Goal: Task Accomplishment & Management: Complete application form

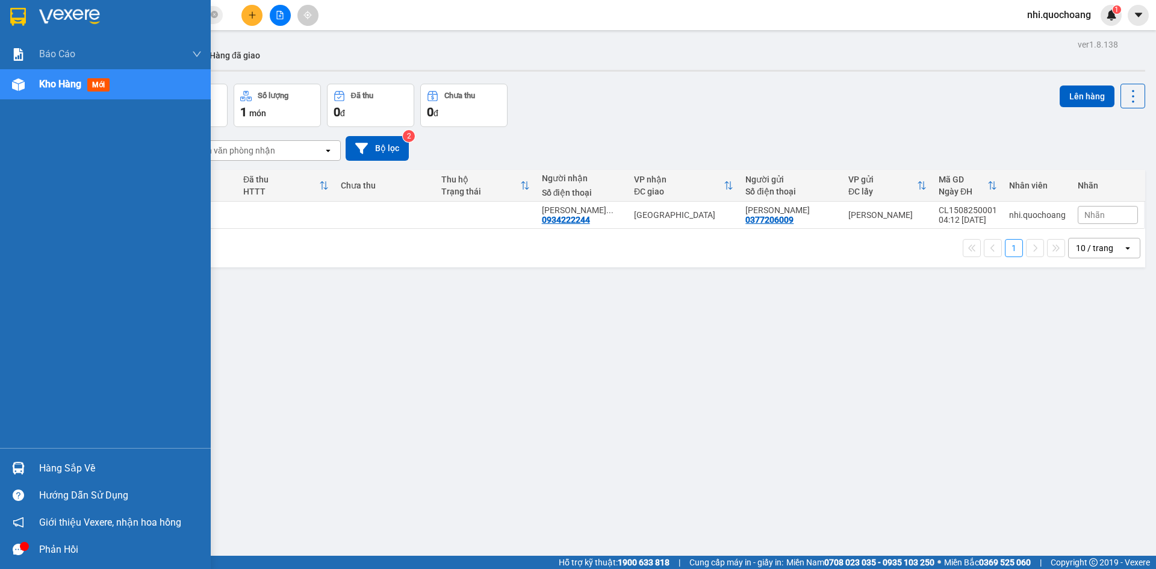
click at [22, 17] on img at bounding box center [18, 17] width 16 height 18
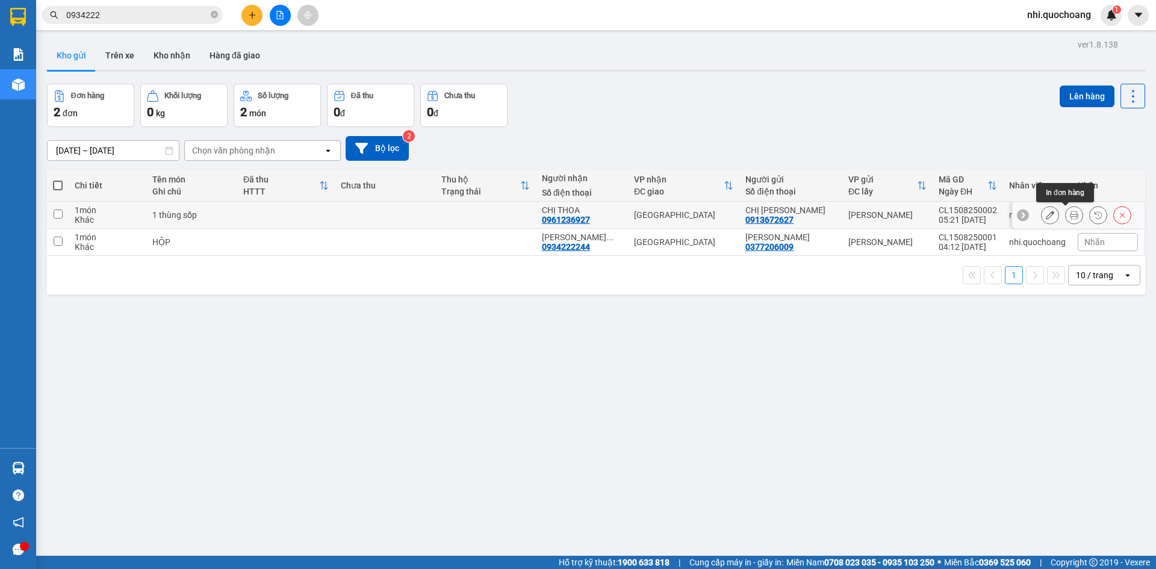
click at [1070, 213] on icon at bounding box center [1074, 215] width 8 height 8
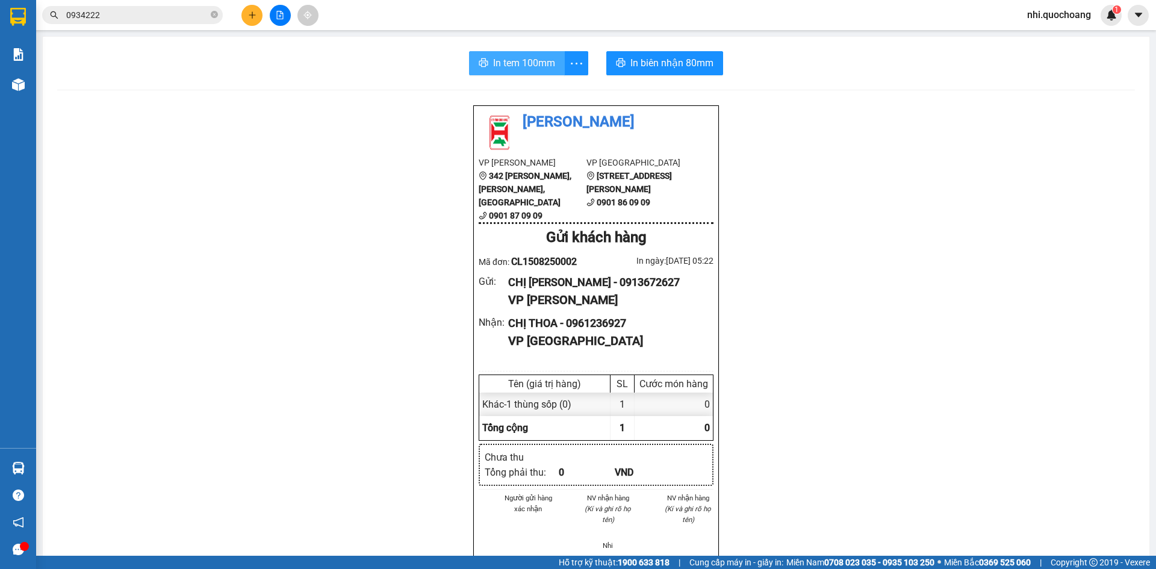
click at [520, 61] on span "In tem 100mm" at bounding box center [524, 62] width 62 height 15
click at [652, 60] on span "In biên nhận 80mm" at bounding box center [671, 62] width 83 height 15
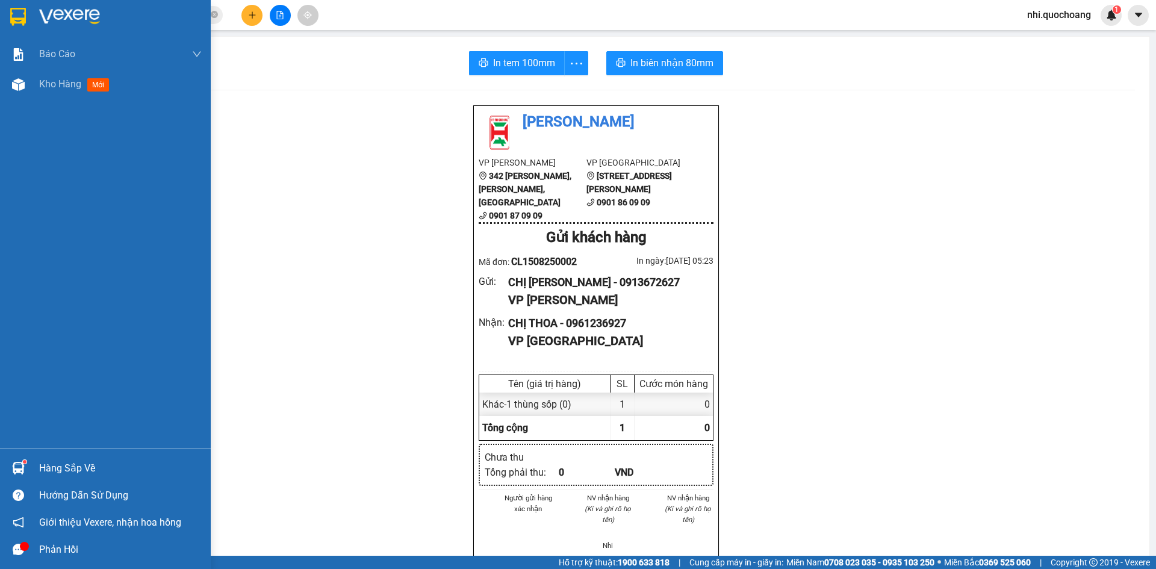
click at [24, 16] on img at bounding box center [18, 17] width 16 height 18
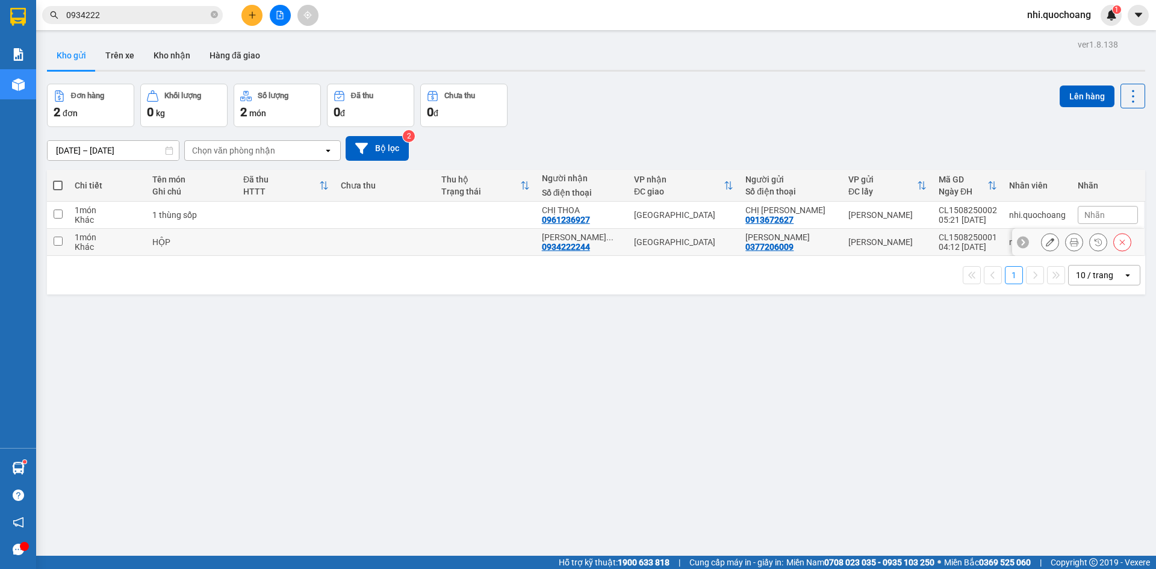
click at [61, 240] on input "checkbox" at bounding box center [58, 241] width 9 height 9
checkbox input "true"
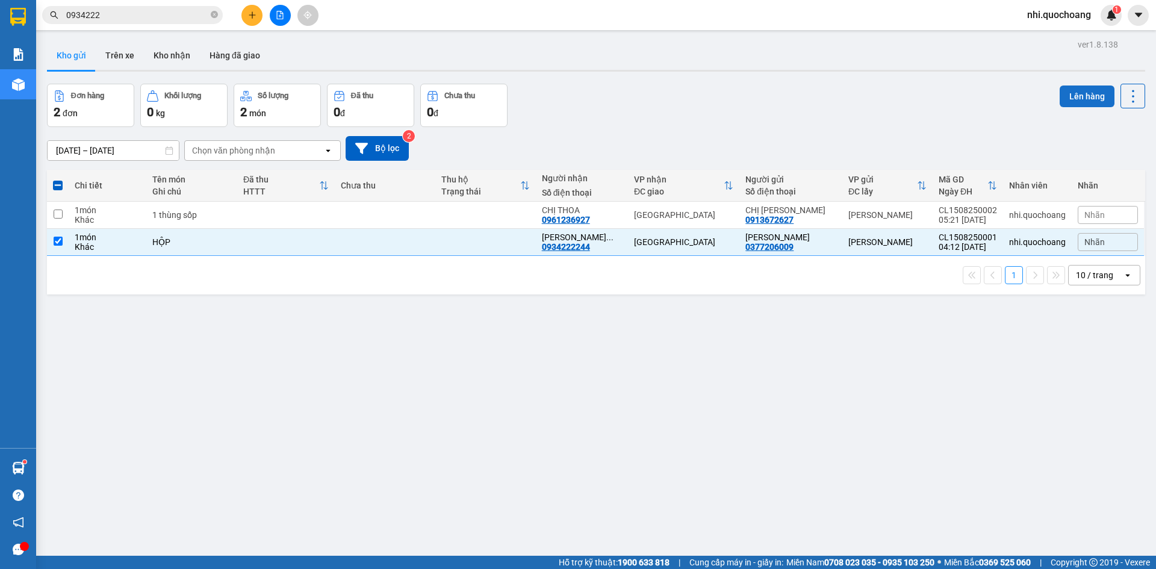
click at [1079, 96] on button "Lên hàng" at bounding box center [1087, 97] width 55 height 22
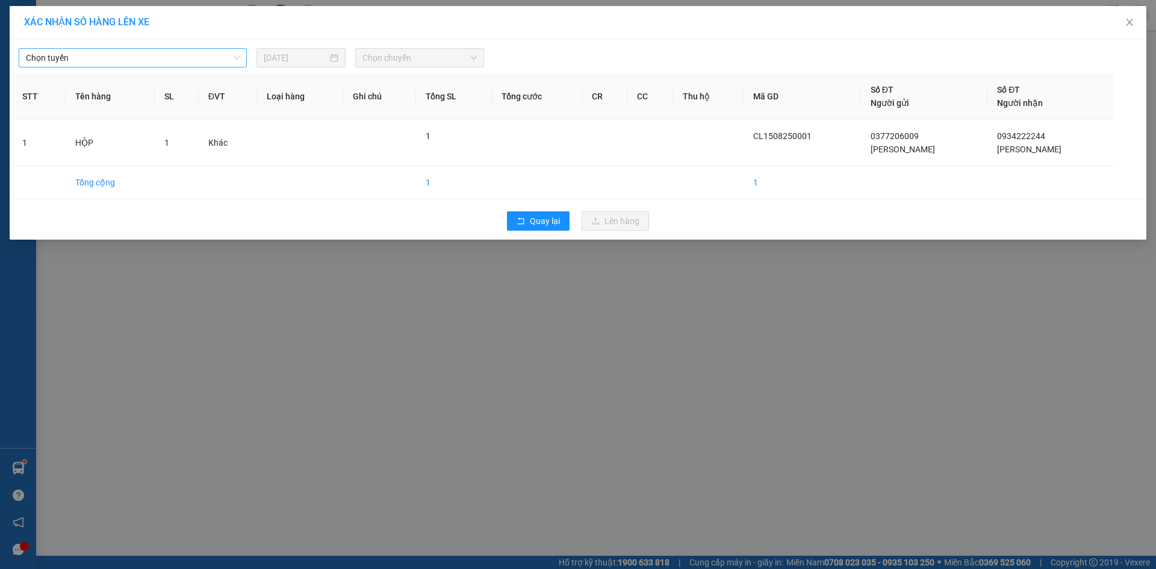
click at [235, 57] on span "Chọn tuyến" at bounding box center [133, 58] width 214 height 18
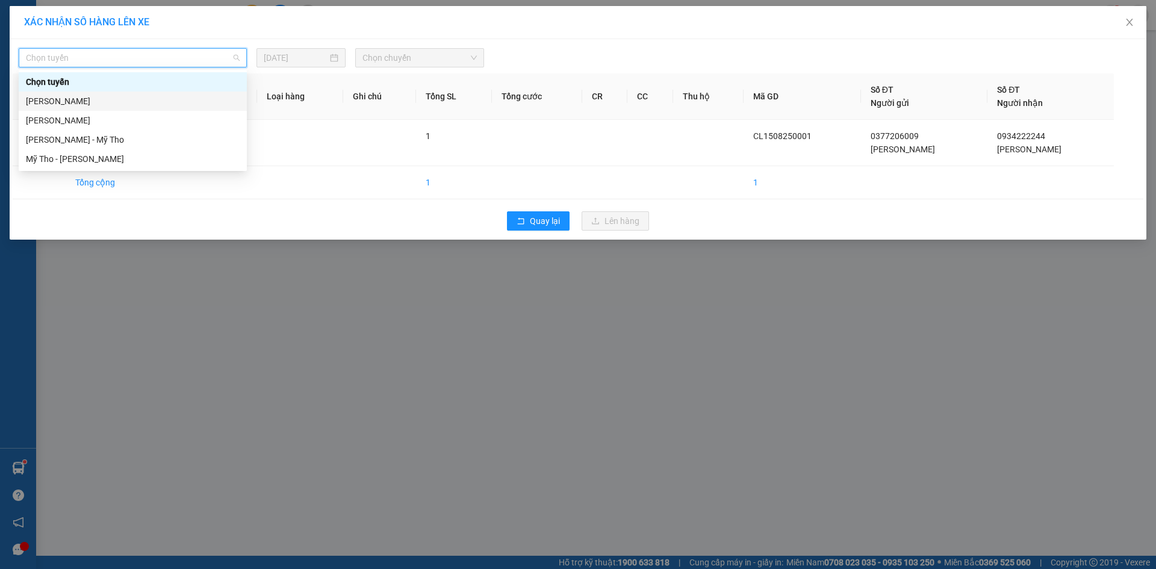
click at [125, 104] on div "[PERSON_NAME]" at bounding box center [133, 101] width 214 height 13
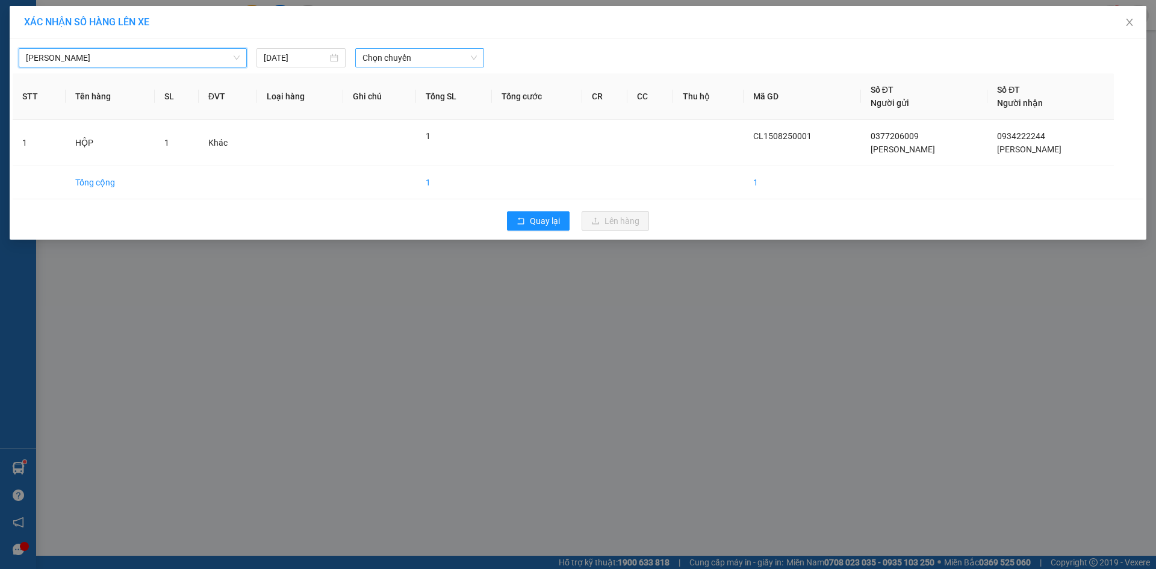
click at [473, 55] on span "Chọn chuyến" at bounding box center [419, 58] width 114 height 18
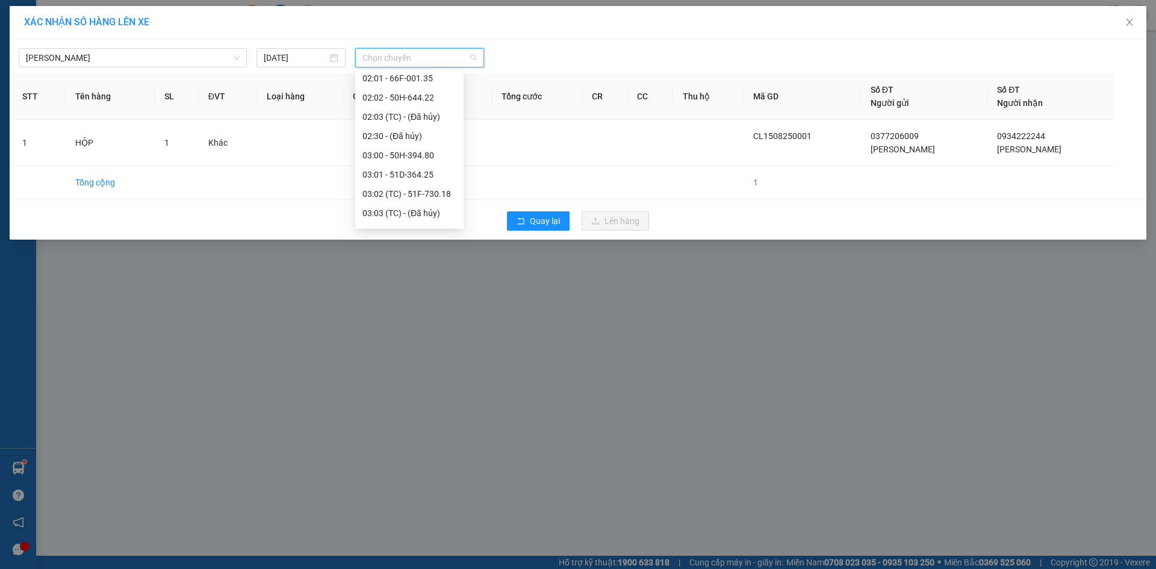
scroll to position [181, 0]
click at [423, 175] on div "05:00 - 66H-059.20" at bounding box center [409, 170] width 94 height 13
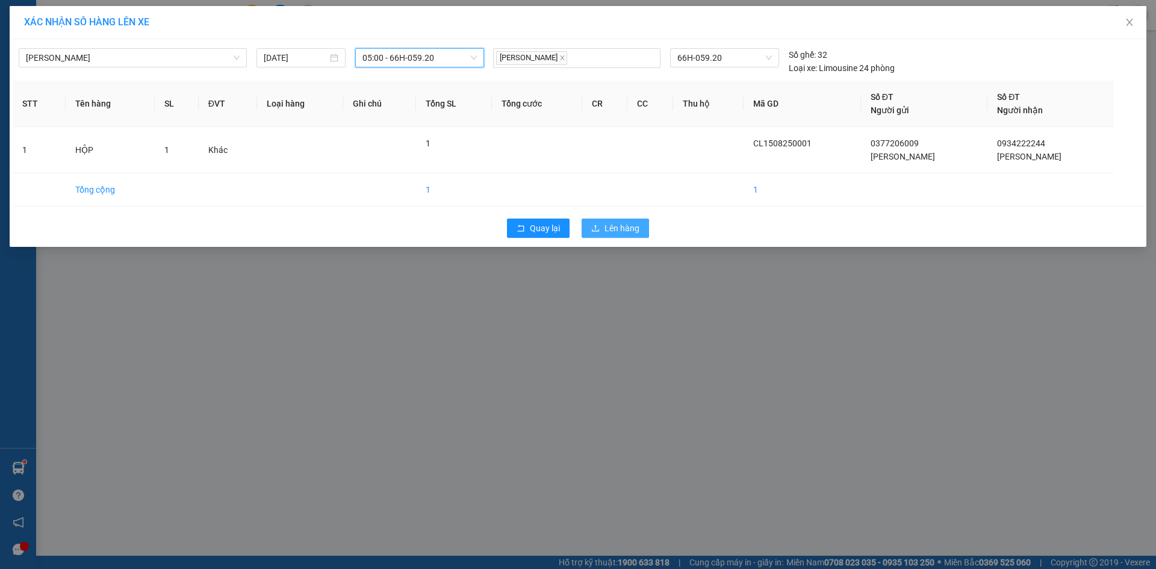
click at [610, 231] on span "Lên hàng" at bounding box center [622, 228] width 35 height 13
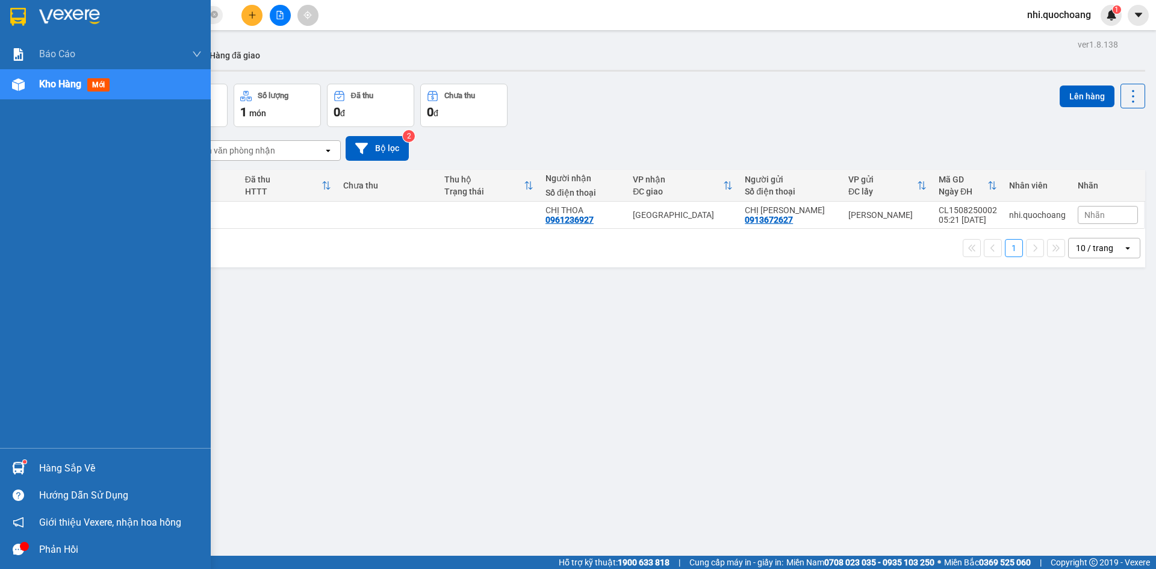
click at [17, 8] on img at bounding box center [18, 17] width 16 height 18
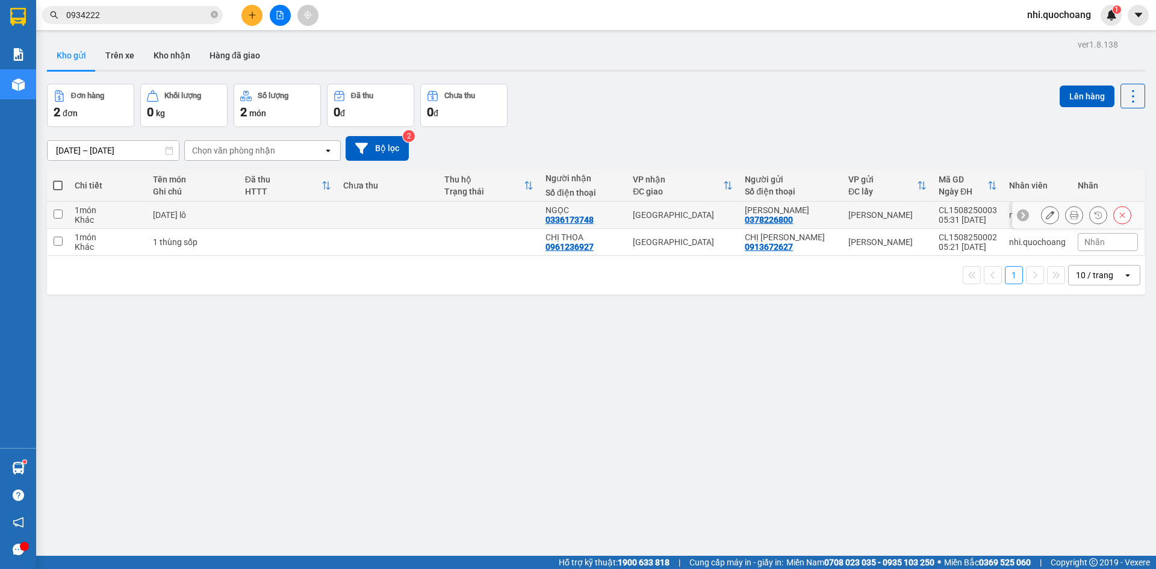
click at [60, 211] on input "checkbox" at bounding box center [58, 214] width 9 height 9
checkbox input "true"
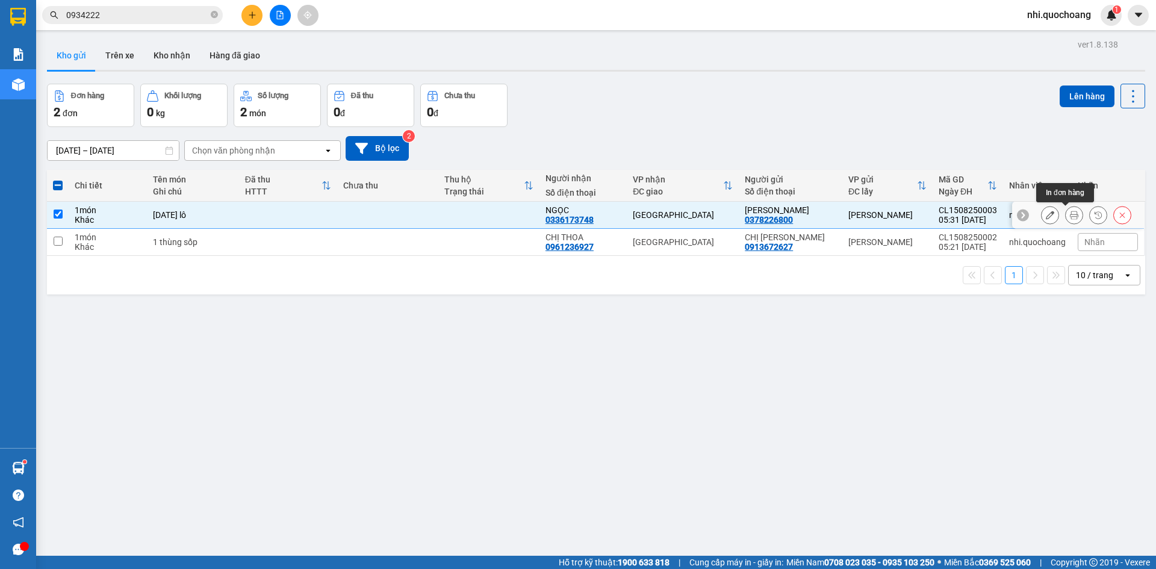
click at [1066, 211] on button at bounding box center [1074, 215] width 17 height 21
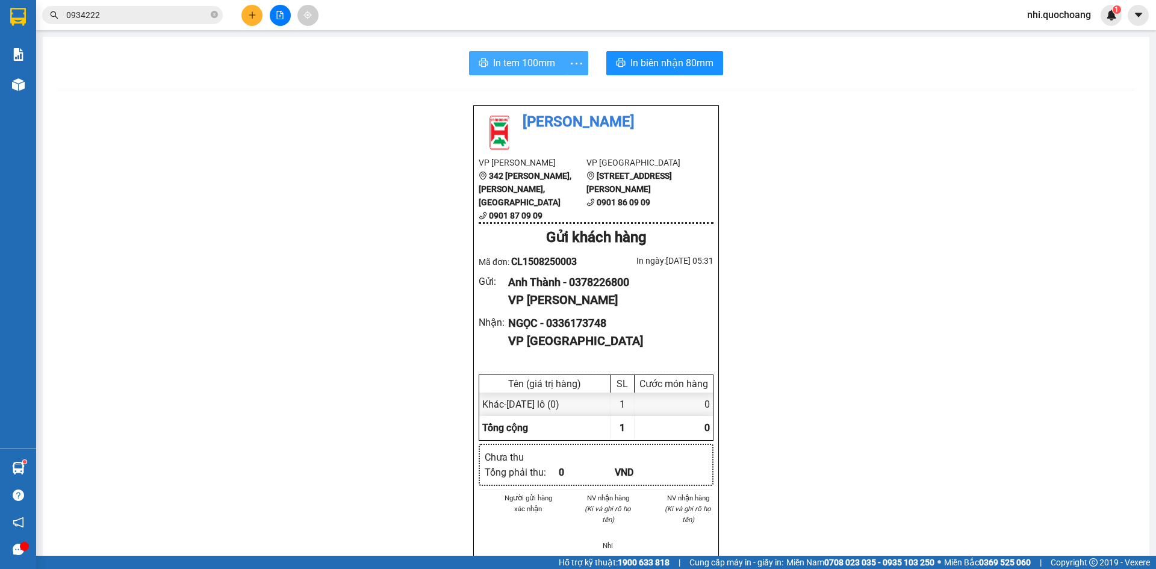
drag, startPoint x: 517, startPoint y: 63, endPoint x: 577, endPoint y: 62, distance: 60.2
click at [517, 63] on span "In tem 100mm" at bounding box center [524, 62] width 62 height 15
click at [647, 60] on span "In biên nhận 80mm" at bounding box center [671, 62] width 83 height 15
click at [512, 65] on span "In tem 100mm" at bounding box center [524, 62] width 62 height 15
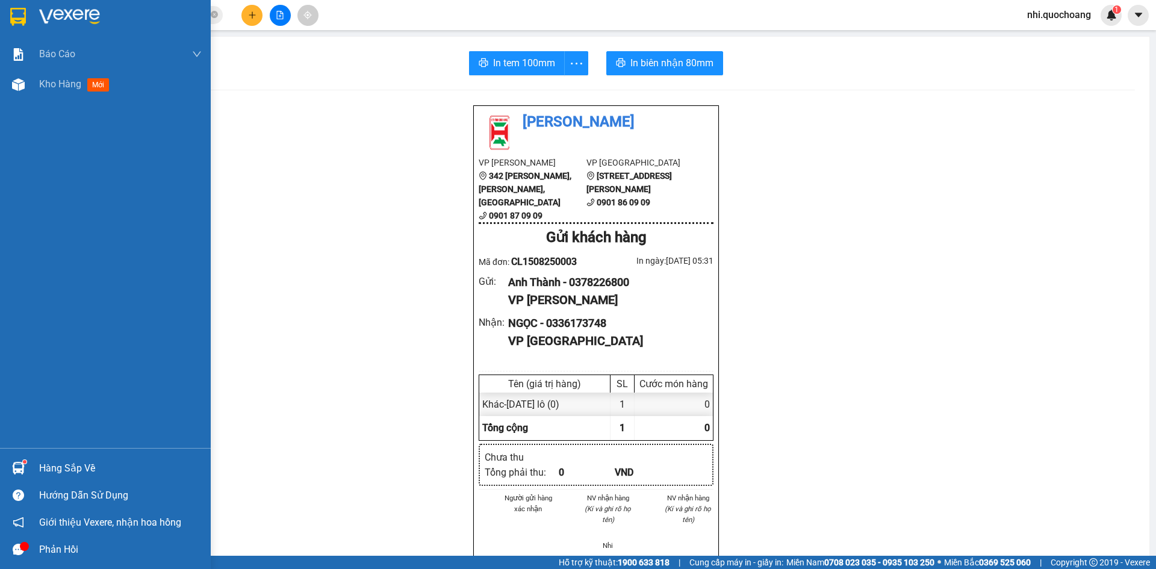
click at [12, 12] on img at bounding box center [18, 17] width 16 height 18
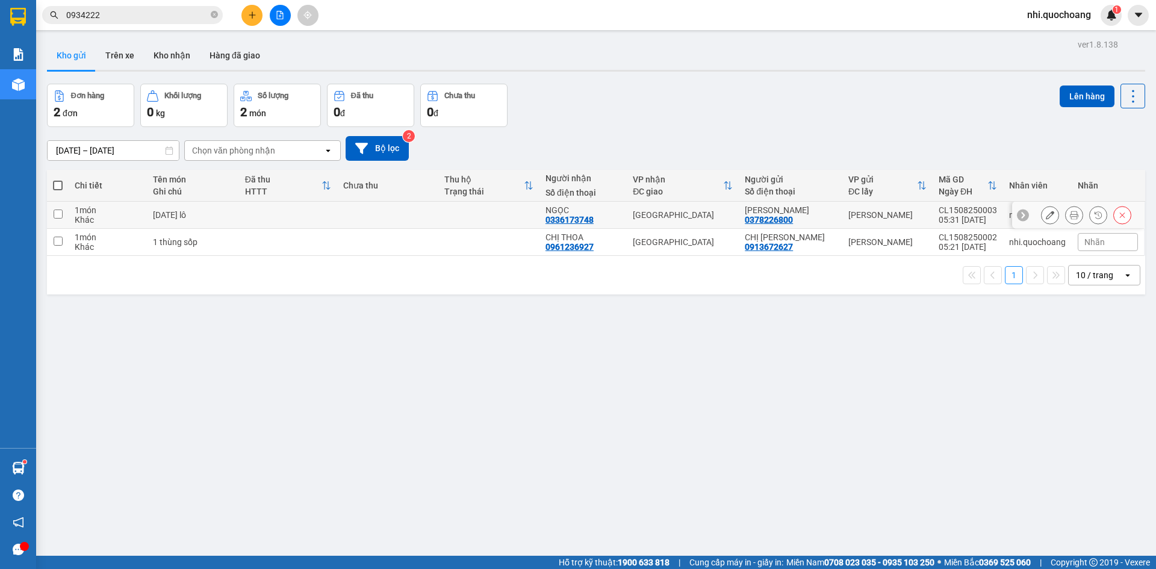
click at [63, 211] on td at bounding box center [58, 215] width 22 height 27
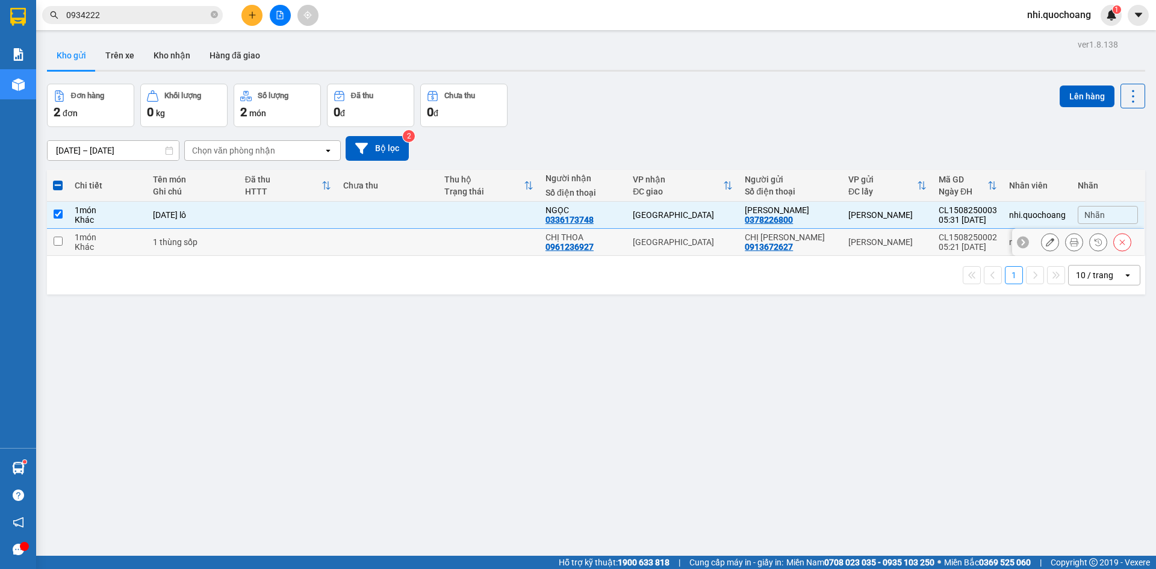
click at [74, 241] on td "1 món Khác" at bounding box center [108, 242] width 78 height 27
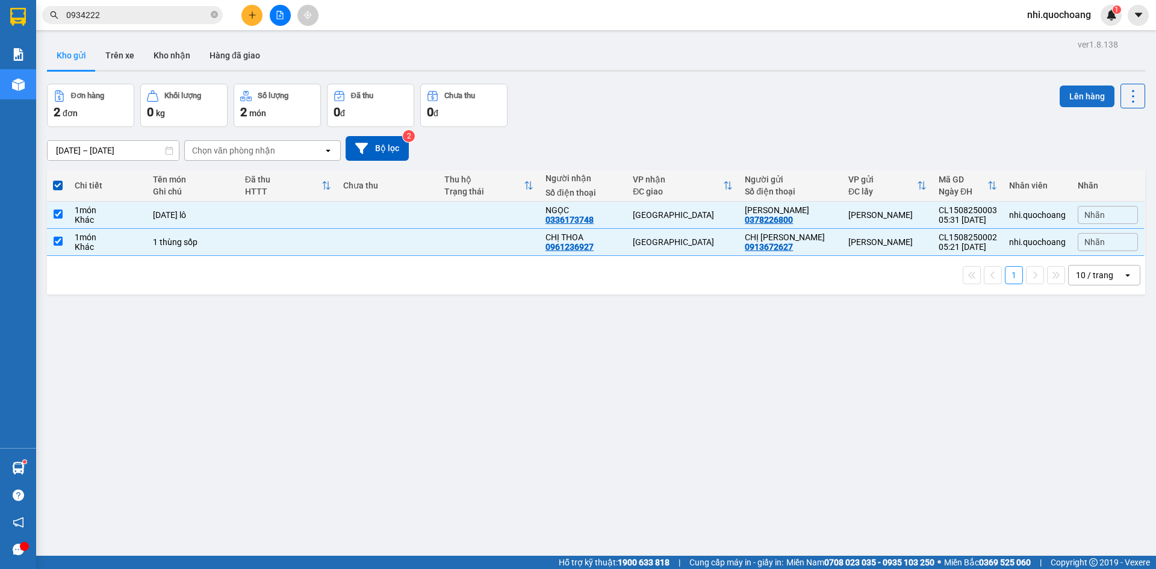
click at [1086, 100] on button "Lên hàng" at bounding box center [1087, 97] width 55 height 22
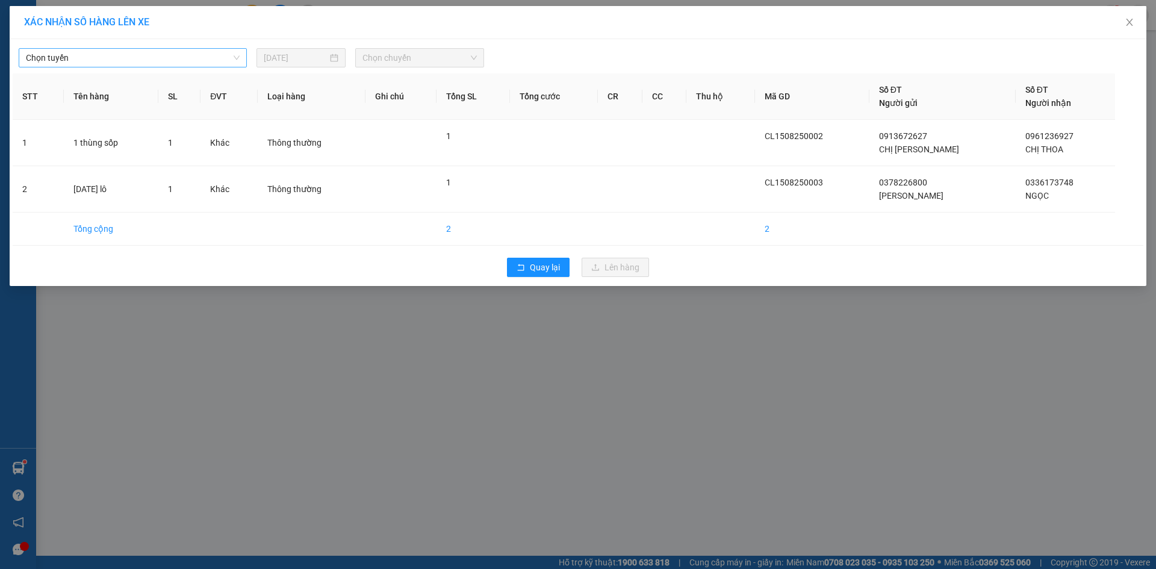
click at [223, 57] on span "Chọn tuyến" at bounding box center [133, 58] width 214 height 18
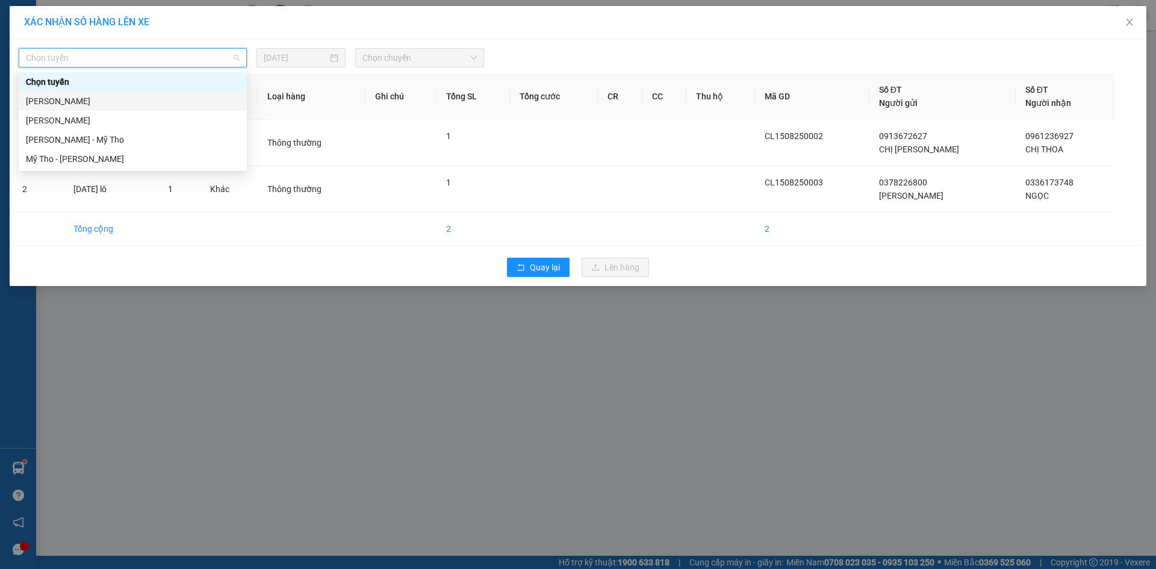
click at [99, 102] on div "[PERSON_NAME]" at bounding box center [133, 101] width 214 height 13
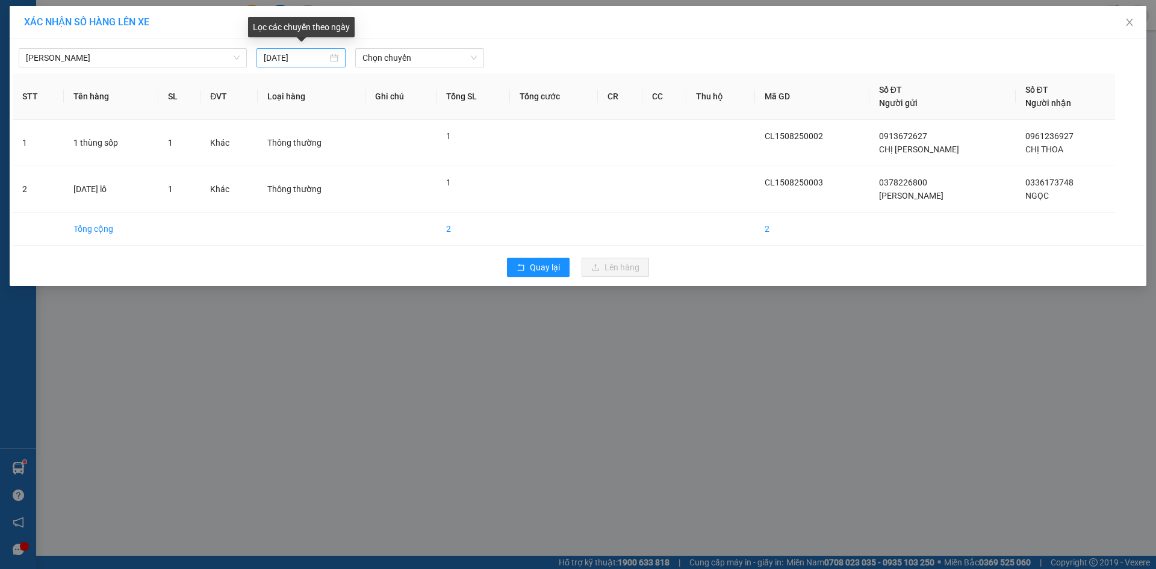
click at [336, 58] on div "[DATE]" at bounding box center [301, 57] width 75 height 13
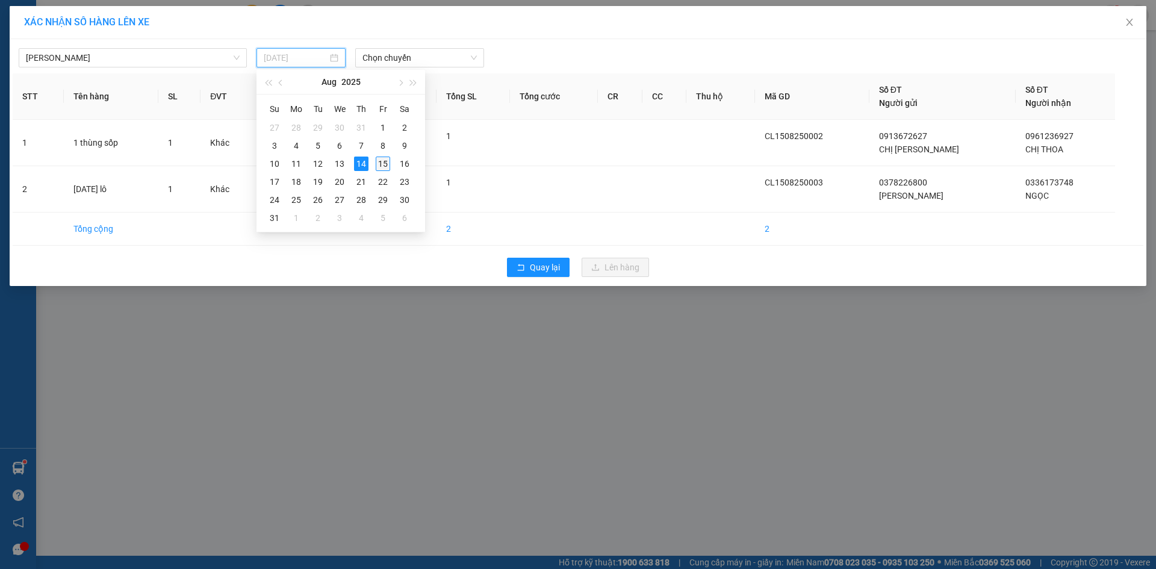
click at [381, 164] on div "15" at bounding box center [383, 164] width 14 height 14
type input "[DATE]"
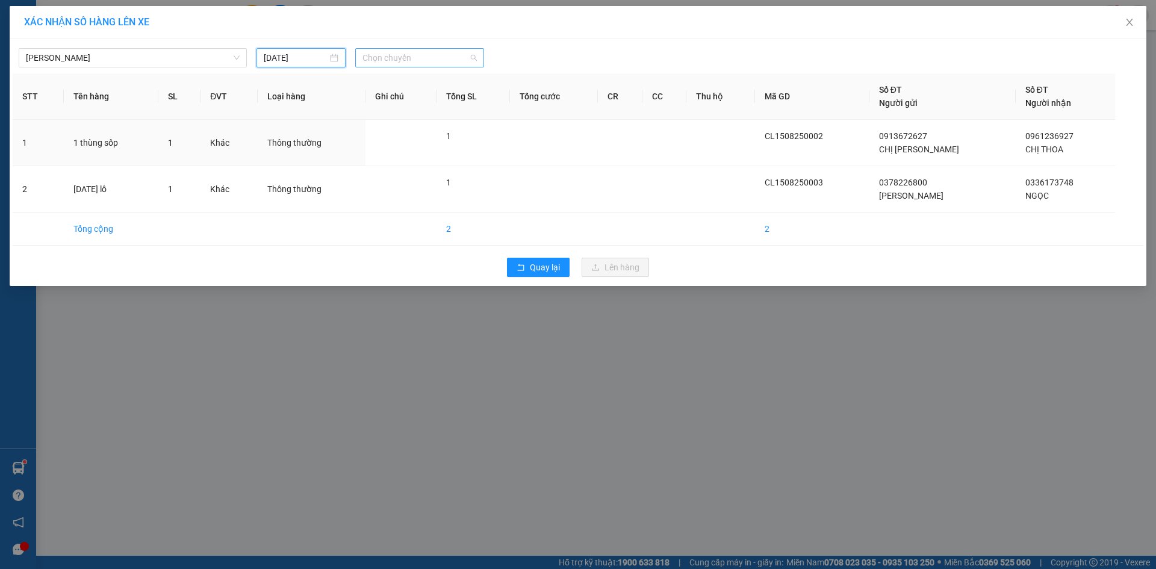
click at [421, 60] on span "Chọn chuyến" at bounding box center [419, 58] width 114 height 18
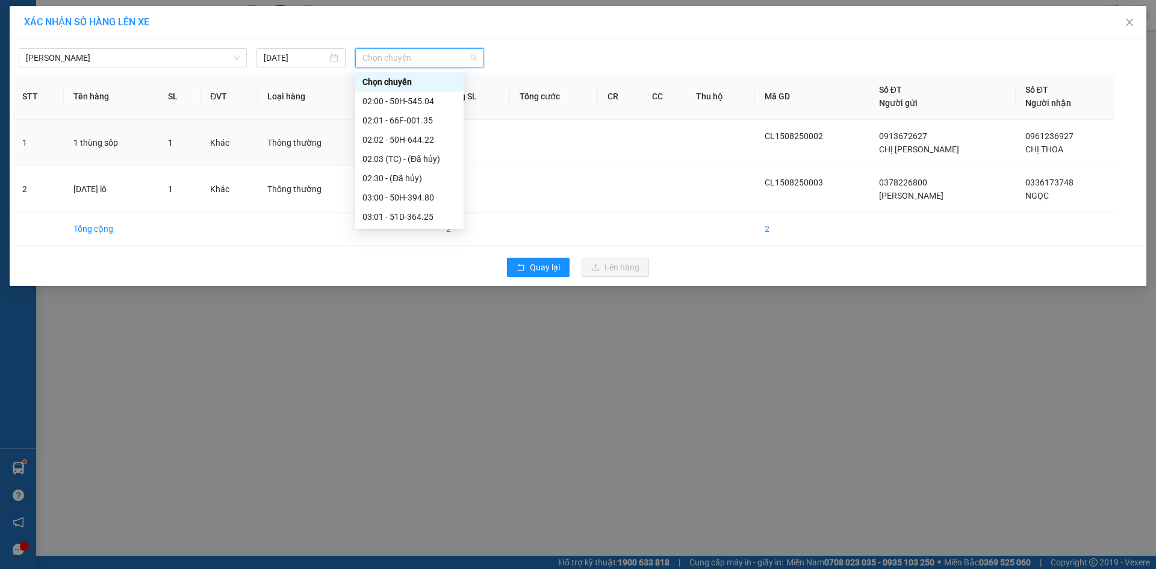
click at [403, 384] on div "06:00 - 66F-001.66" at bounding box center [409, 390] width 94 height 13
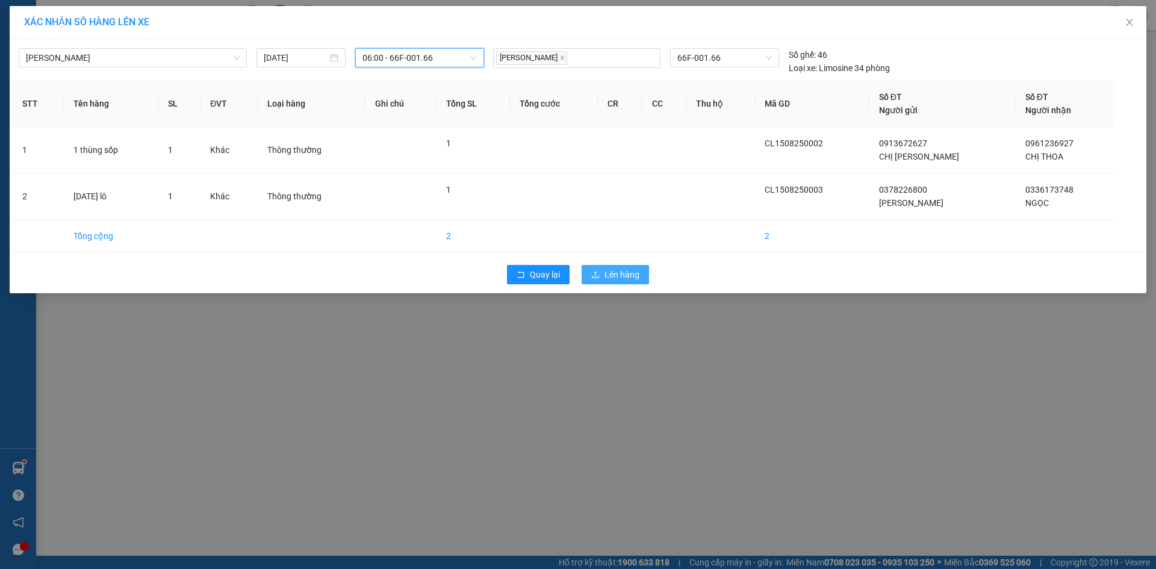
click at [617, 270] on span "Lên hàng" at bounding box center [622, 274] width 35 height 13
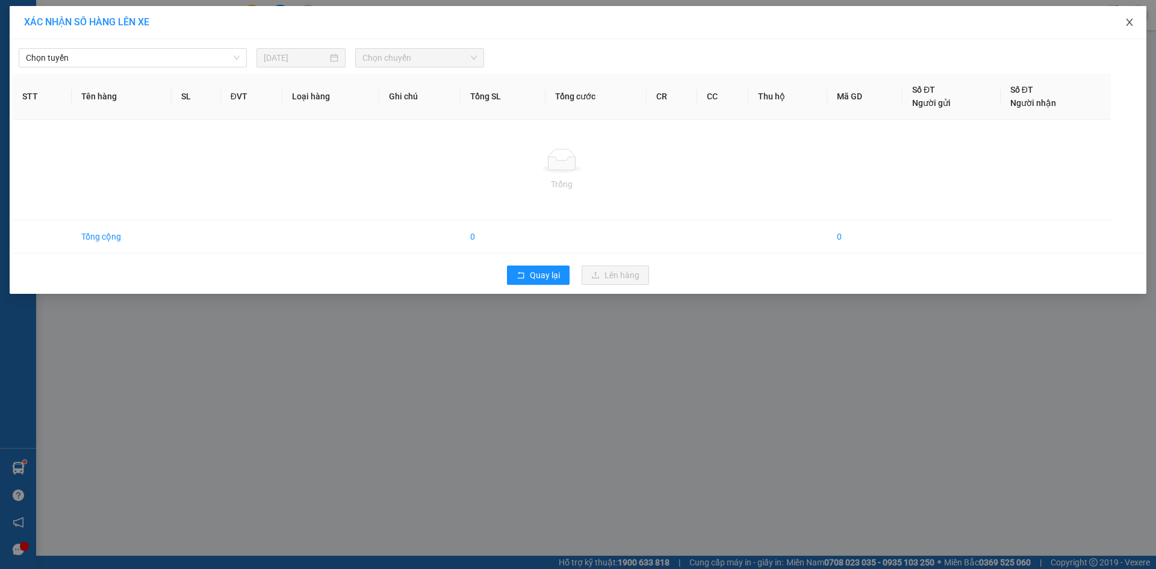
click at [1131, 22] on icon "close" at bounding box center [1130, 22] width 10 height 10
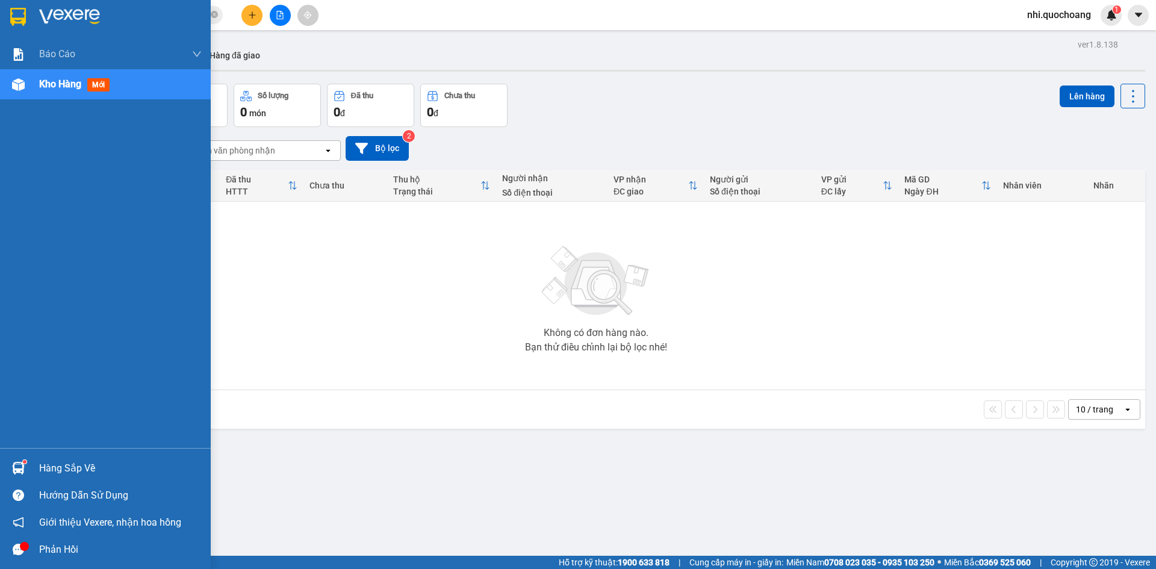
click at [22, 26] on div at bounding box center [18, 16] width 21 height 21
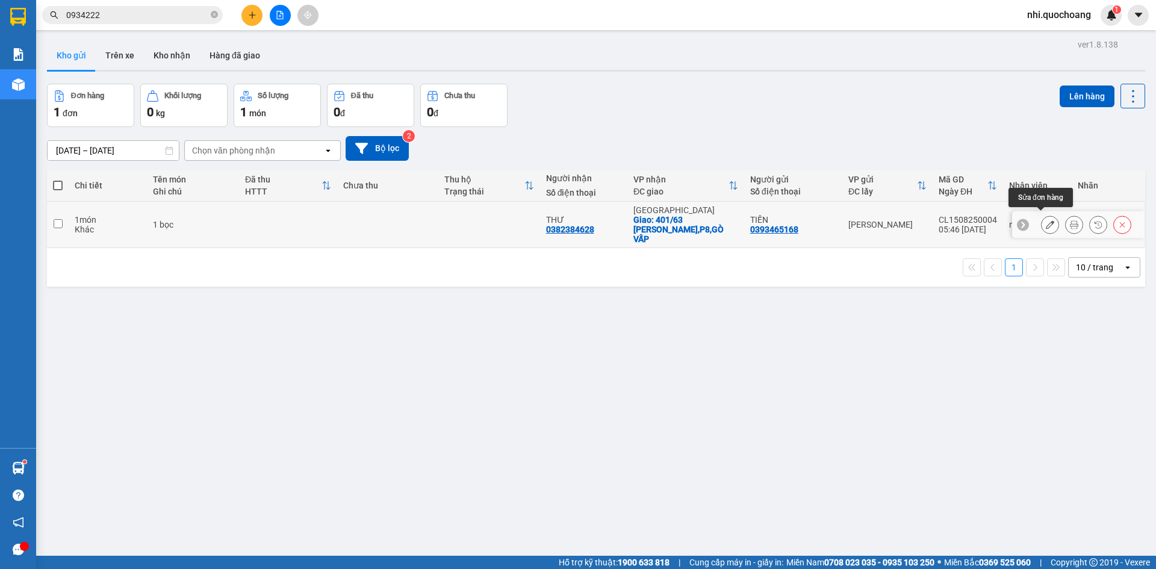
click at [1046, 223] on icon at bounding box center [1050, 224] width 8 height 8
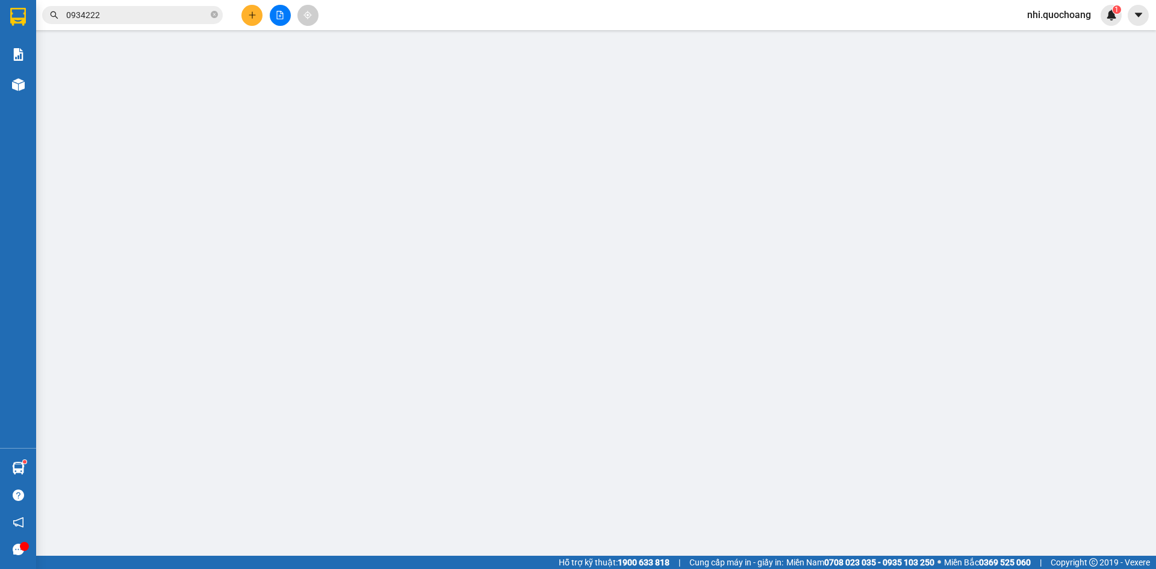
type input "0393465168"
type input "TIẾN"
type input "0382384628"
type input "THƯ"
checkbox input "true"
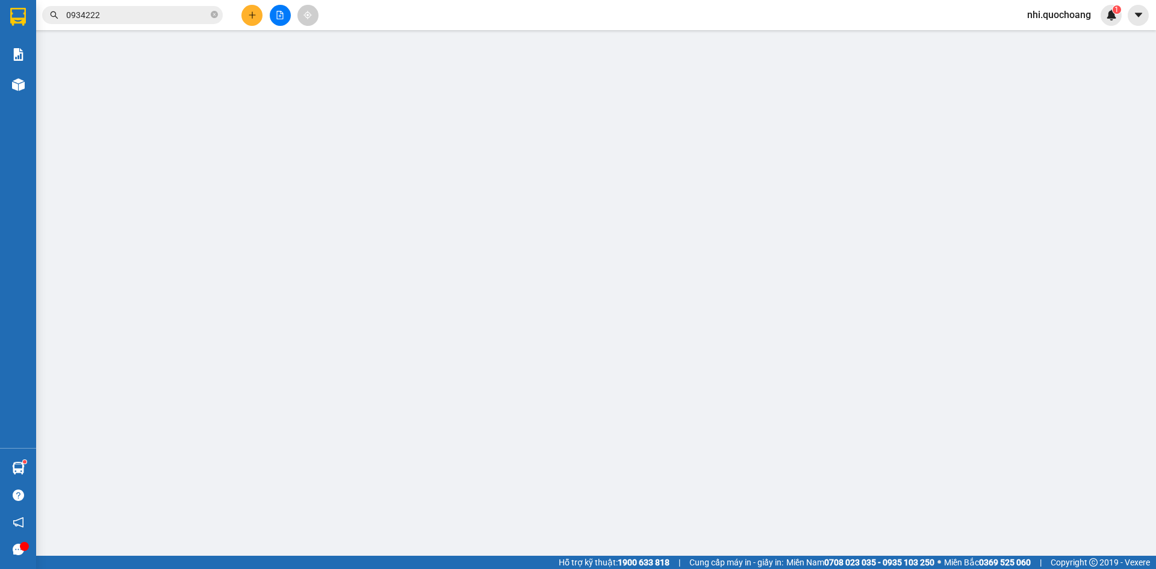
type input "401/63 [PERSON_NAME],P8,GÒ VẤP"
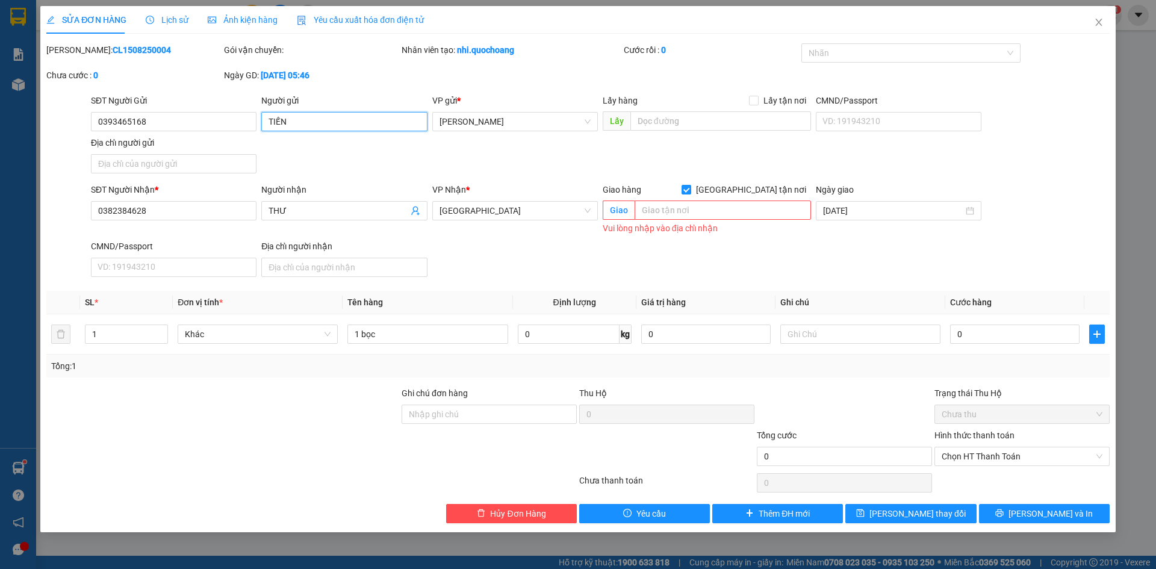
click at [266, 120] on input "TIẾN" at bounding box center [344, 121] width 166 height 19
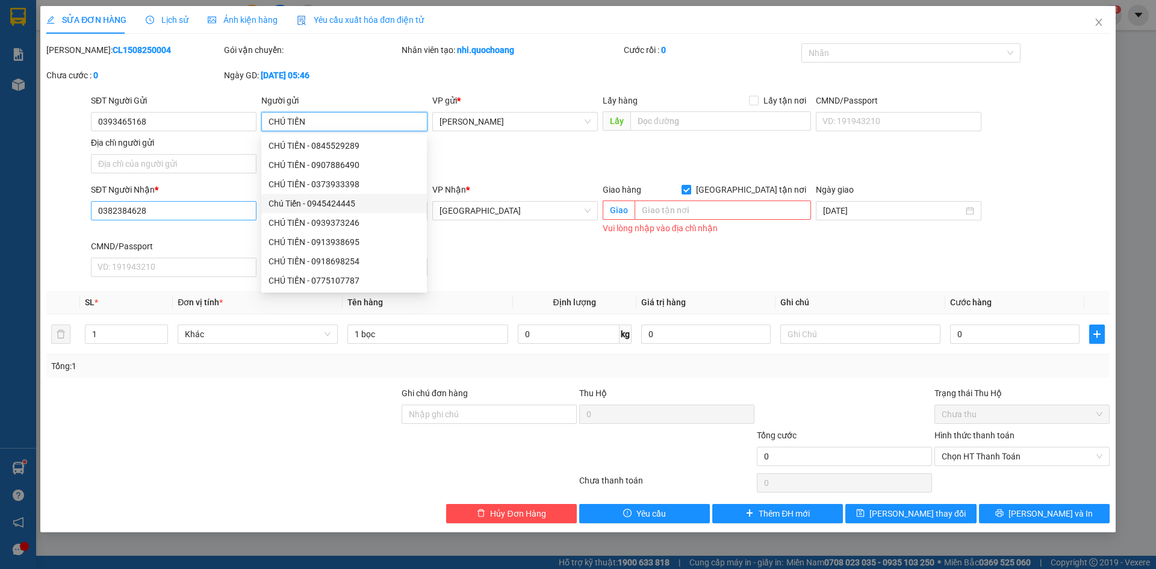
type input "CHÚ TIẾN"
click at [170, 212] on input "0382384628" at bounding box center [174, 210] width 166 height 19
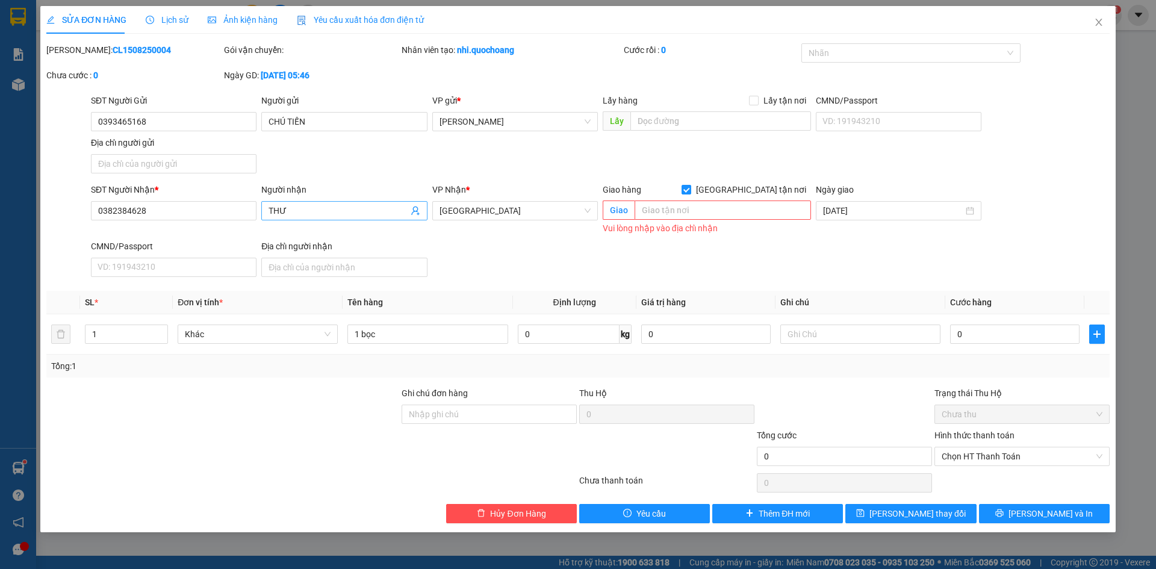
click at [267, 211] on span "THƯ" at bounding box center [344, 210] width 166 height 19
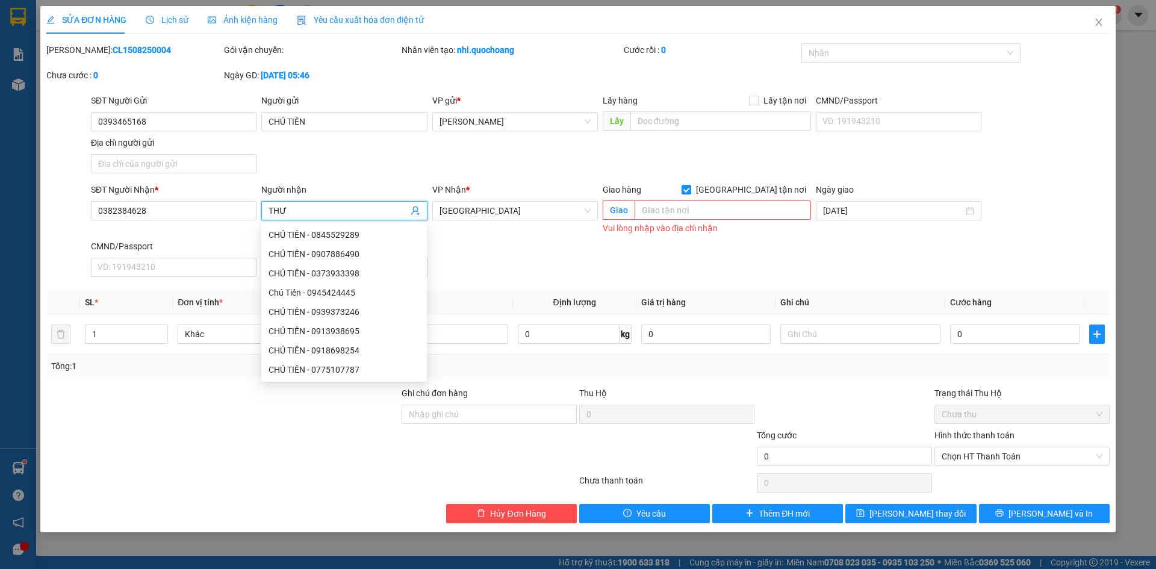
click at [268, 211] on span "THƯ" at bounding box center [344, 210] width 166 height 19
drag, startPoint x: 285, startPoint y: 210, endPoint x: 246, endPoint y: 210, distance: 38.5
click at [246, 210] on div "SĐT Người Nhận * 0382384628 Người nhận THƯ VP Nhận * [GEOGRAPHIC_DATA] Giao hàn…" at bounding box center [601, 232] width 1024 height 99
click at [267, 208] on span "THƯ" at bounding box center [344, 210] width 166 height 19
click at [287, 208] on input "THƯ" at bounding box center [338, 210] width 139 height 13
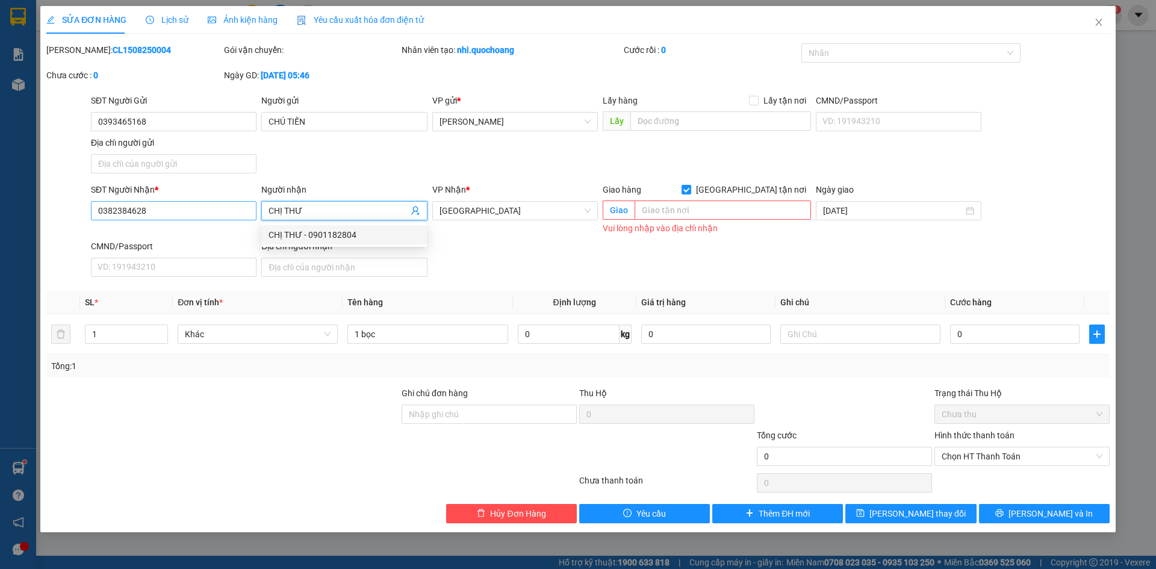
type input "CHỊ THƯ"
click at [167, 213] on input "0382384628" at bounding box center [174, 210] width 166 height 19
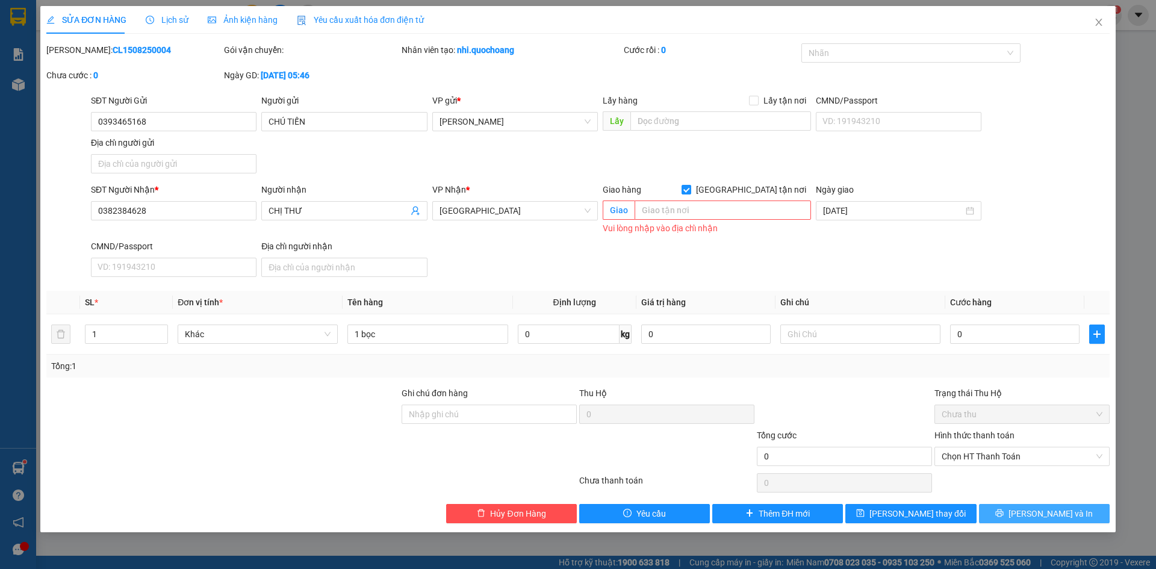
click at [1054, 515] on span "[PERSON_NAME] và In" at bounding box center [1051, 513] width 84 height 13
click at [1036, 511] on span "[PERSON_NAME] và In" at bounding box center [1051, 513] width 84 height 13
click at [1035, 511] on span "[PERSON_NAME] và In" at bounding box center [1051, 513] width 84 height 13
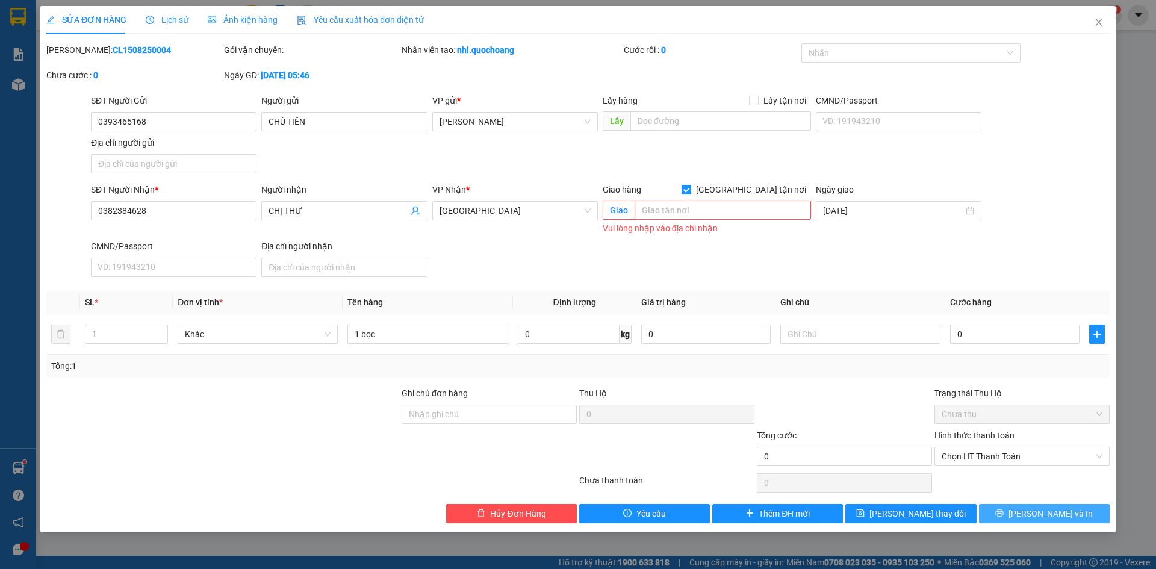
click at [1035, 511] on span "[PERSON_NAME] và In" at bounding box center [1051, 513] width 84 height 13
click at [925, 514] on span "[PERSON_NAME] thay đổi" at bounding box center [917, 513] width 96 height 13
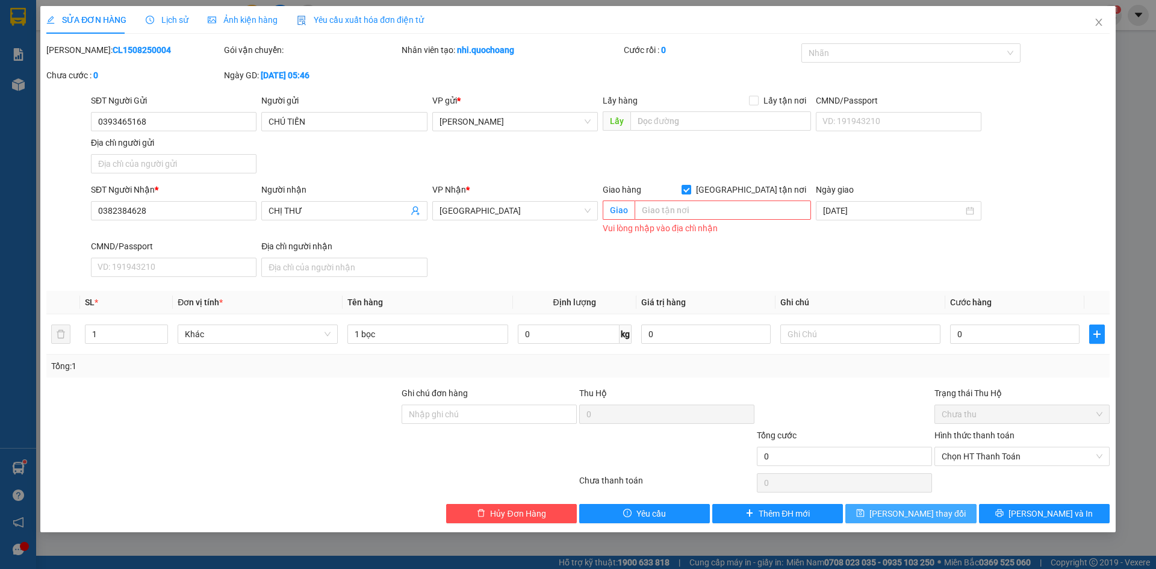
click at [925, 514] on span "[PERSON_NAME] thay đổi" at bounding box center [917, 513] width 96 height 13
click at [544, 211] on span "[GEOGRAPHIC_DATA]" at bounding box center [515, 211] width 151 height 18
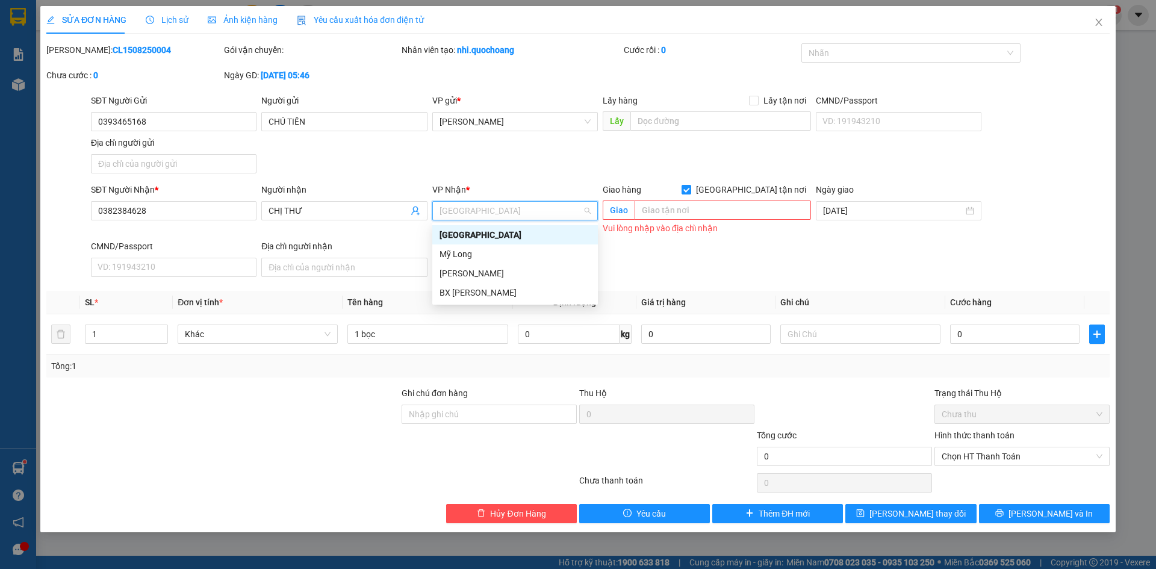
click at [493, 235] on div "[GEOGRAPHIC_DATA]" at bounding box center [515, 234] width 151 height 13
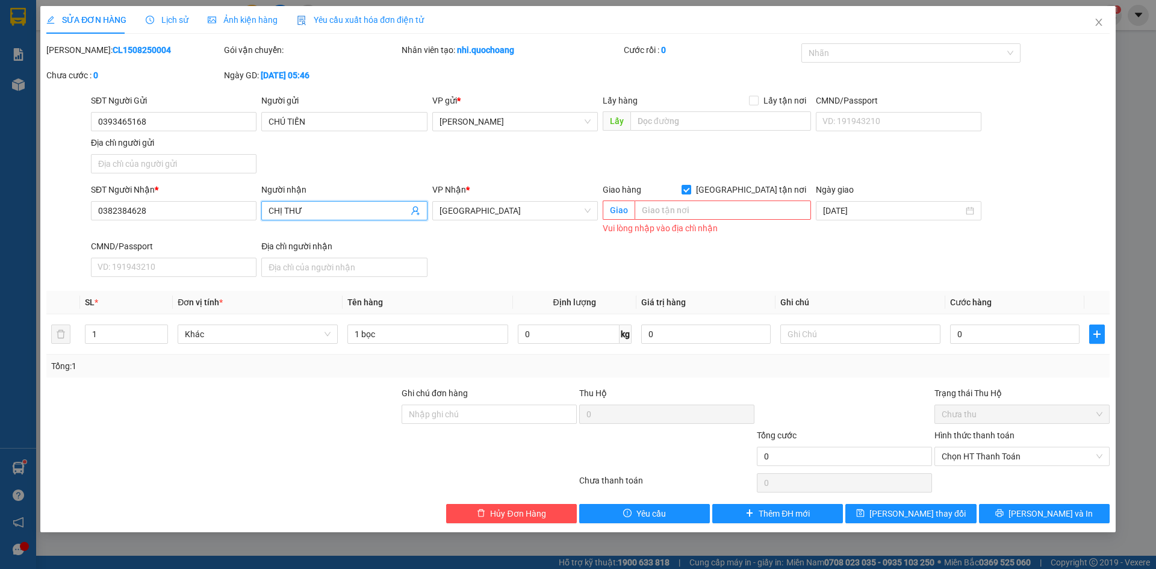
click at [383, 207] on input "CHỊ THƯ" at bounding box center [338, 210] width 139 height 13
click at [506, 206] on span "[GEOGRAPHIC_DATA]" at bounding box center [515, 211] width 151 height 18
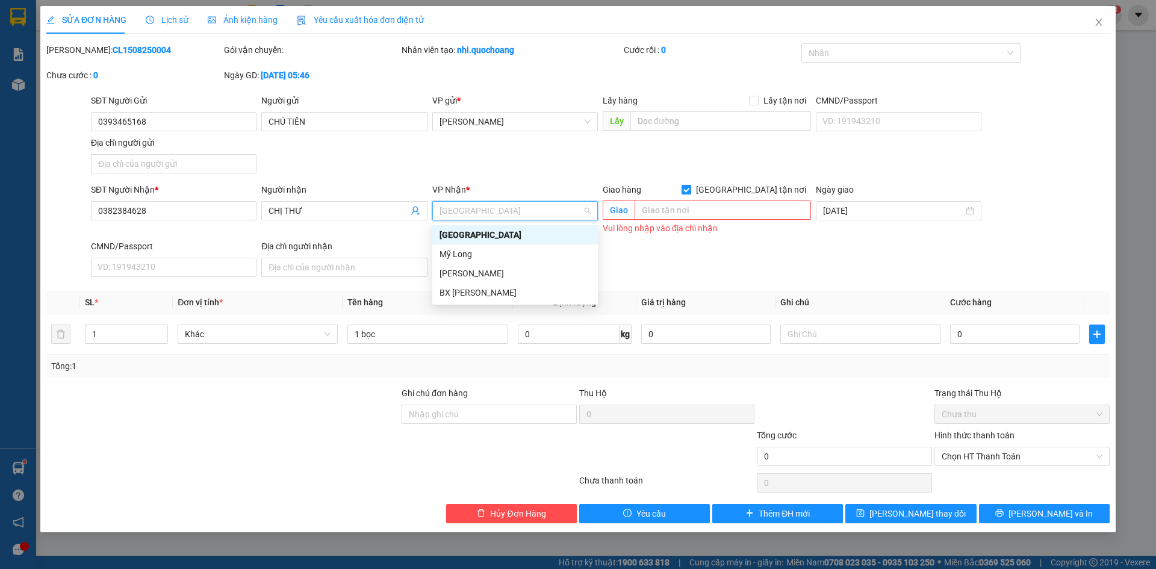
click at [690, 188] on input "[GEOGRAPHIC_DATA] tận nơi" at bounding box center [686, 189] width 8 height 8
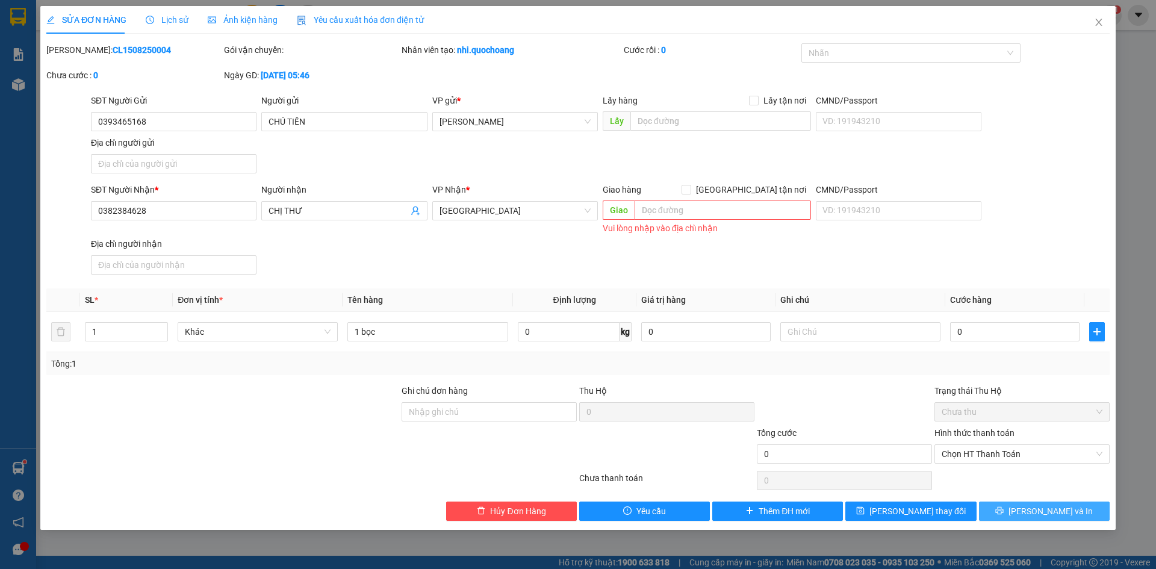
click at [1036, 510] on span "[PERSON_NAME] và In" at bounding box center [1051, 511] width 84 height 13
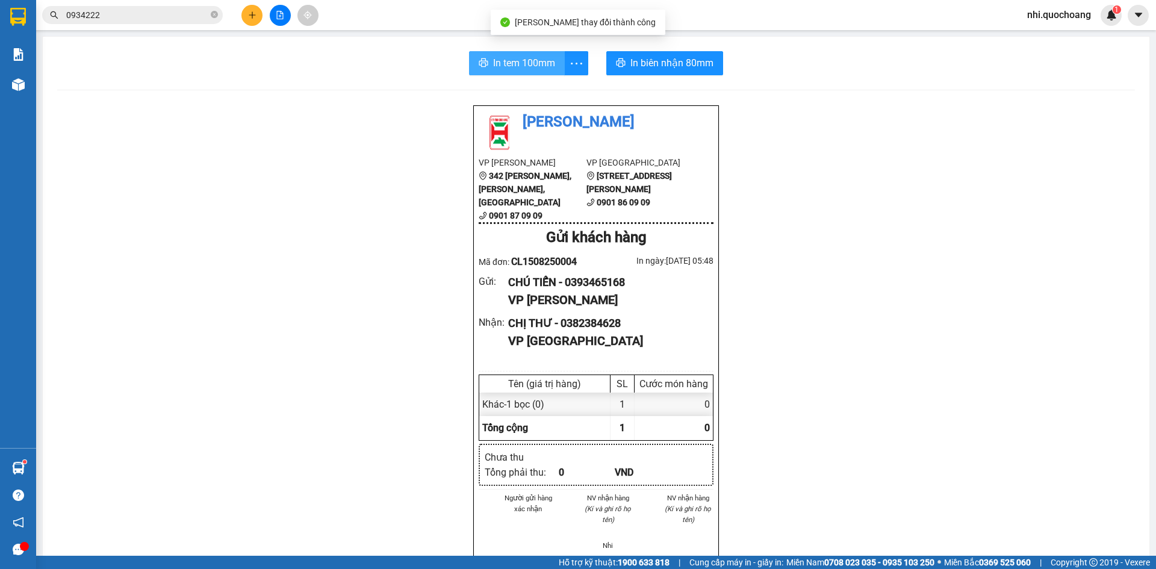
click at [535, 65] on span "In tem 100mm" at bounding box center [524, 62] width 62 height 15
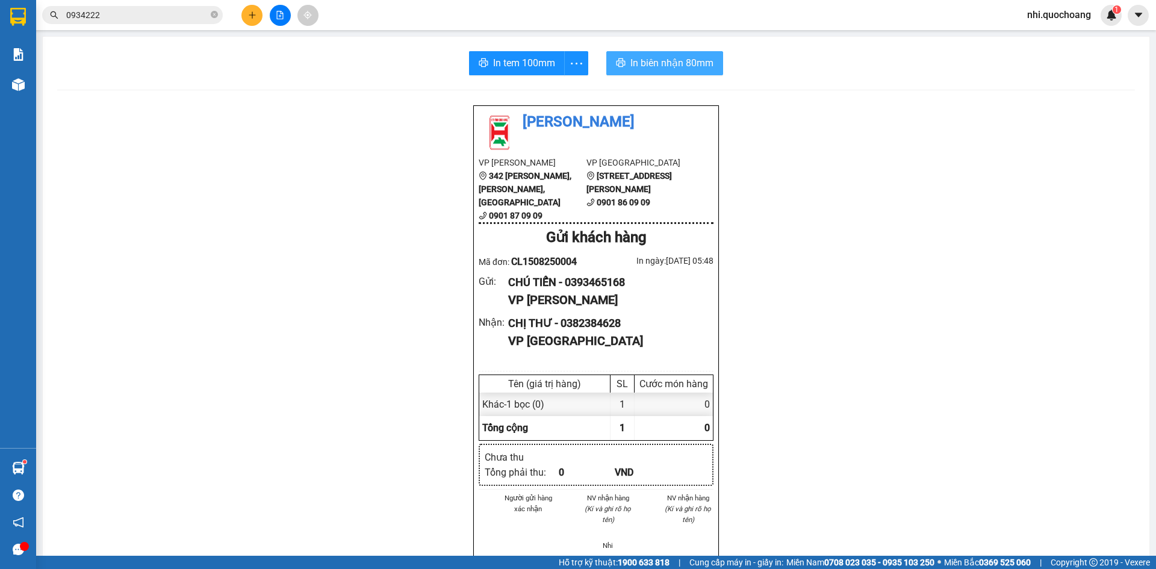
click at [665, 62] on span "In biên nhận 80mm" at bounding box center [671, 62] width 83 height 15
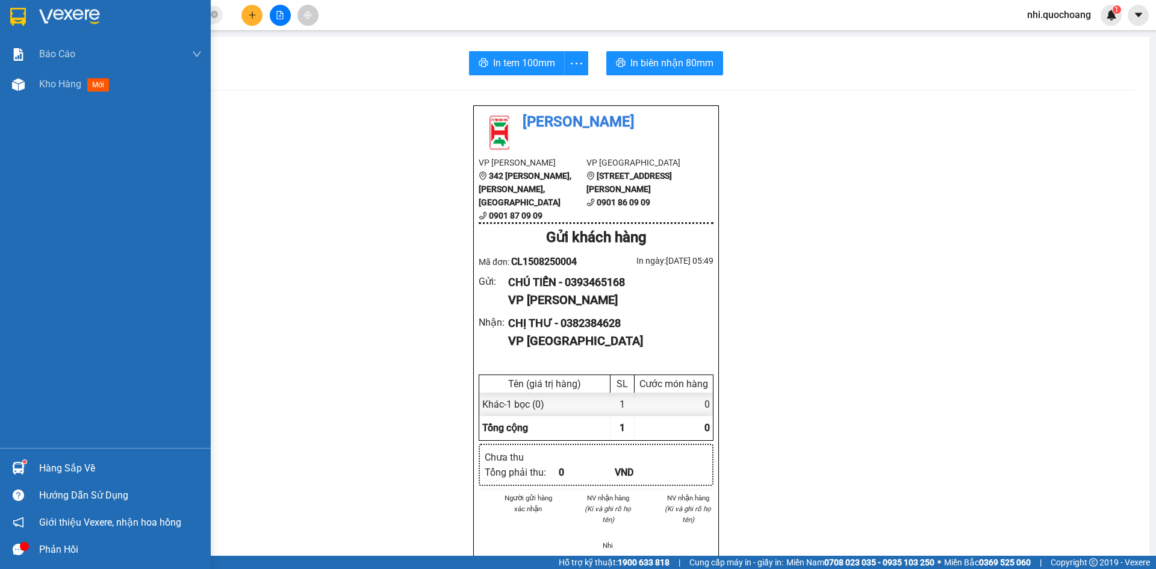
click at [15, 13] on img at bounding box center [18, 17] width 16 height 18
